Goal: Obtain resource: Download file/media

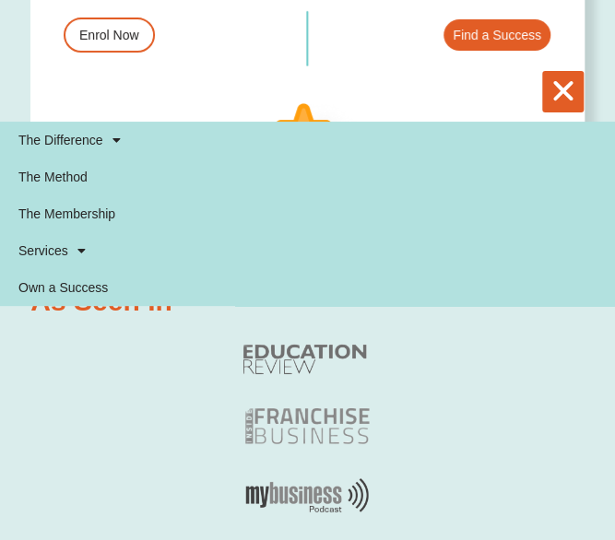
scroll to position [1602, 0]
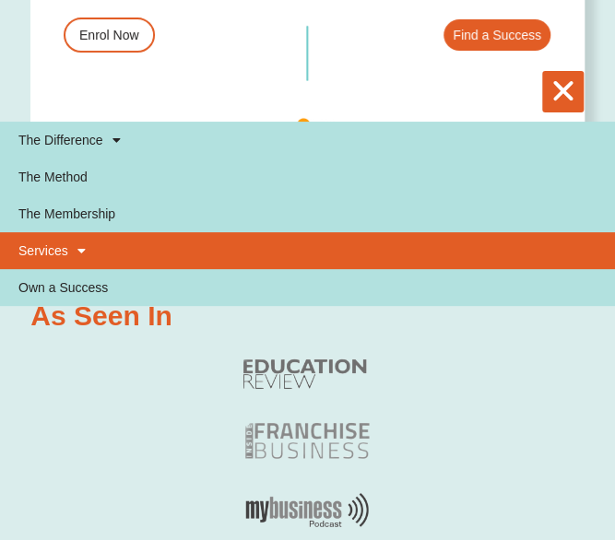
click at [65, 247] on link "Services" at bounding box center [307, 250] width 615 height 37
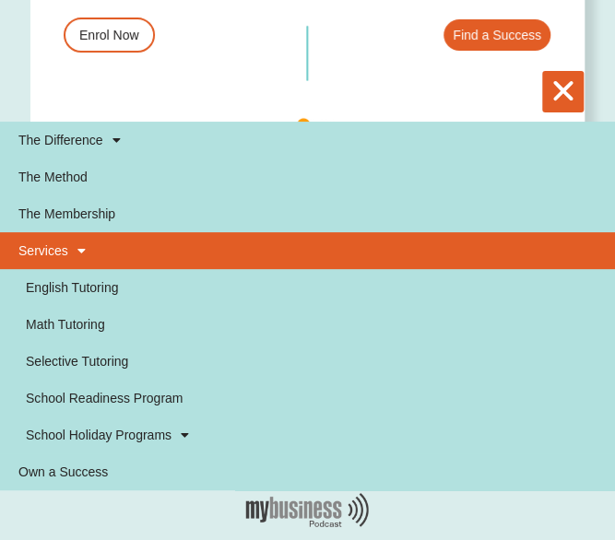
click at [65, 247] on link "Services" at bounding box center [307, 250] width 615 height 37
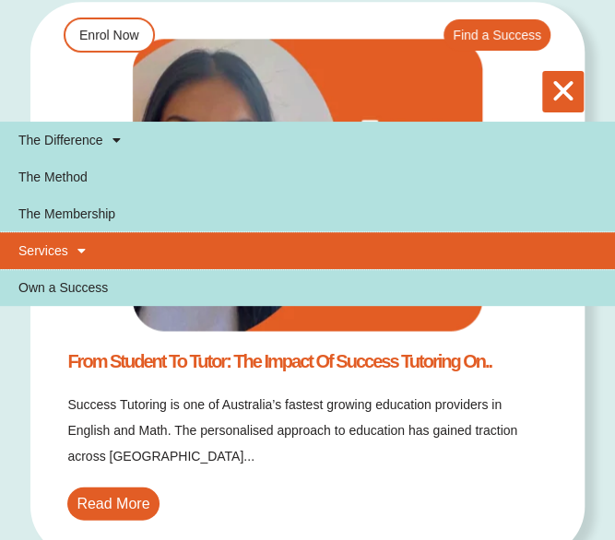
scroll to position [6230, 0]
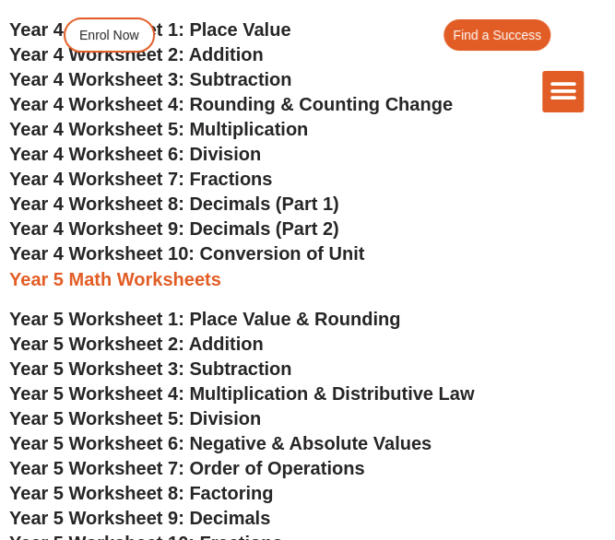
scroll to position [2428, 0]
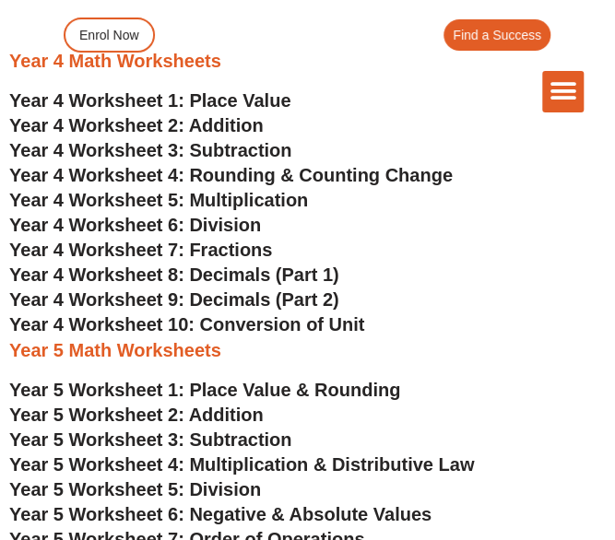
click at [128, 322] on span "Year 4 Worksheet 10: Conversion of Unit" at bounding box center [186, 324] width 355 height 20
click at [214, 298] on span "Year 4 Worksheet 9: Decimals (Part 2)" at bounding box center [174, 299] width 330 height 20
